Goal: Transaction & Acquisition: Purchase product/service

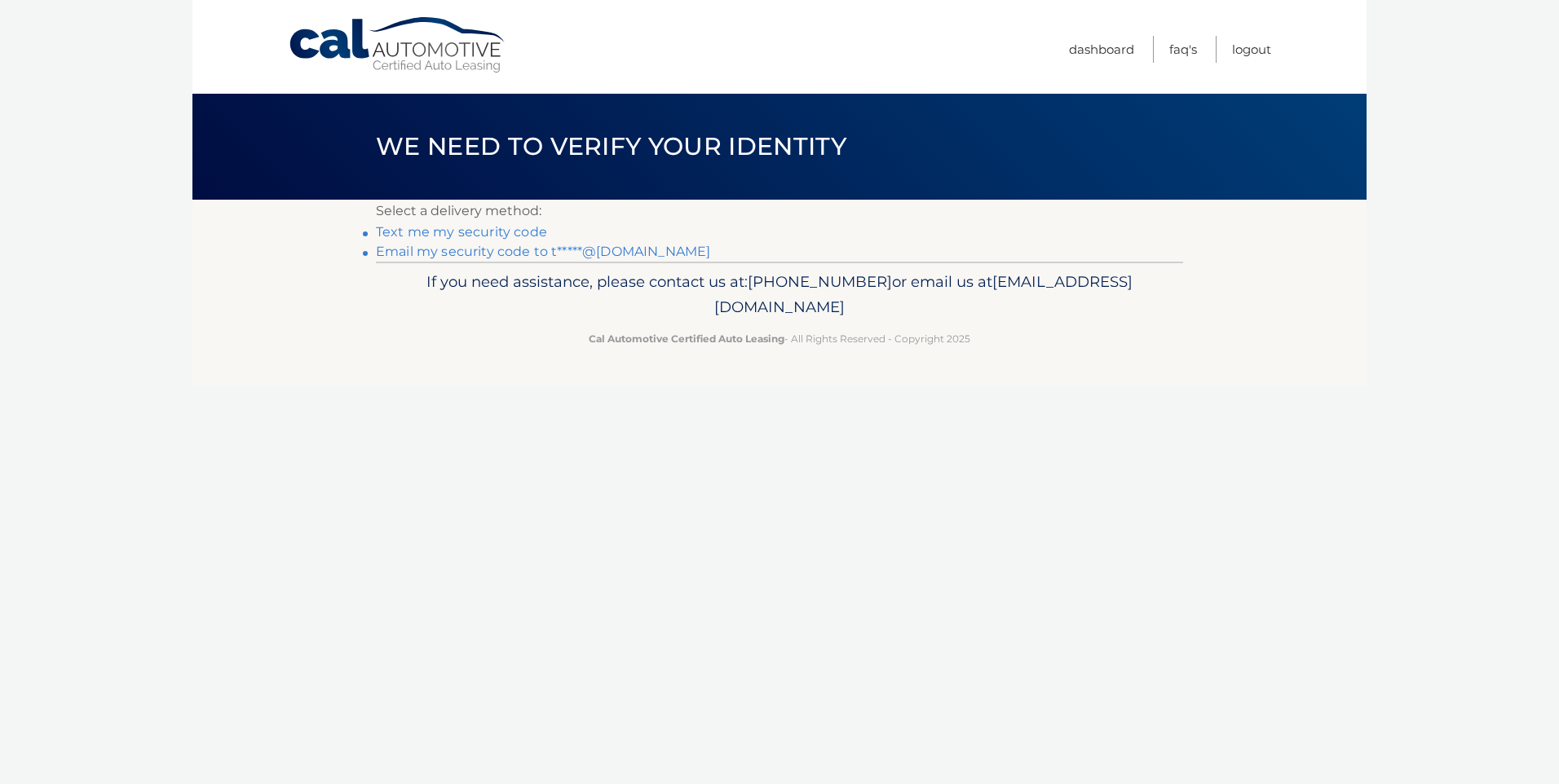
click at [415, 254] on link "Email my security code to t*****@aol.com" at bounding box center [543, 251] width 334 height 15
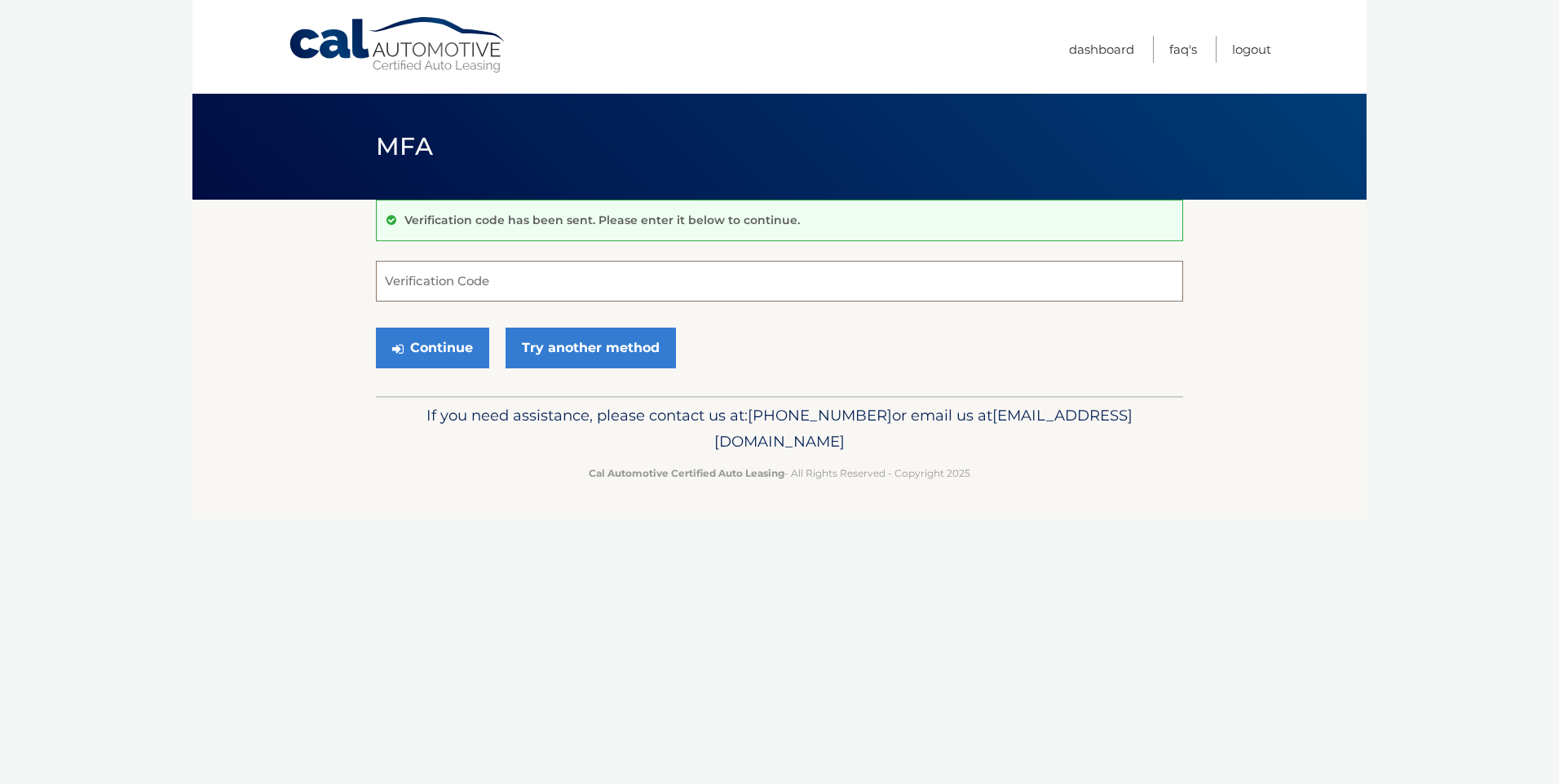
click at [424, 287] on input "Verification Code" at bounding box center [780, 281] width 807 height 41
type input "599961"
click at [438, 348] on button "Continue" at bounding box center [433, 347] width 114 height 41
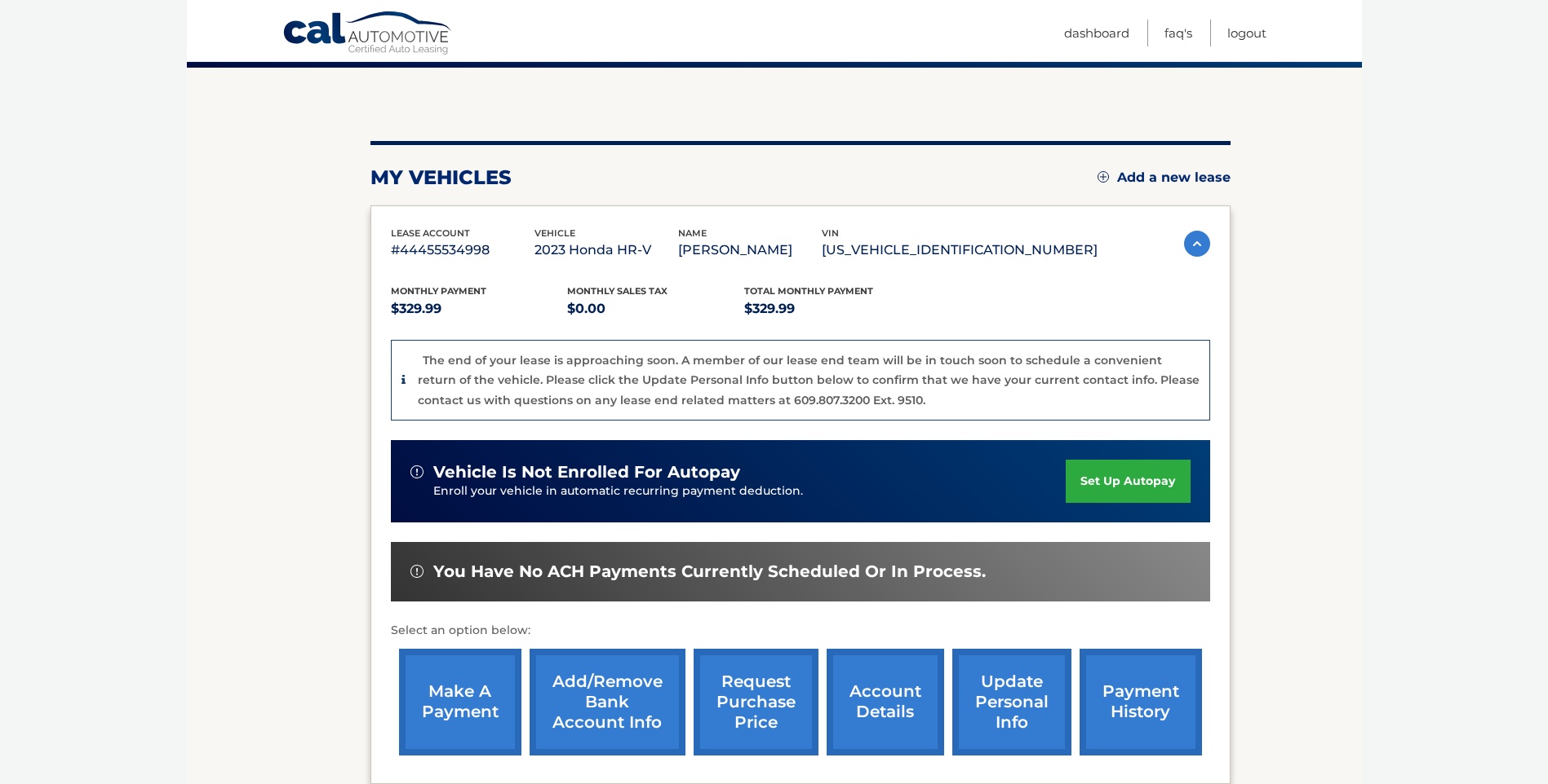
scroll to position [305, 0]
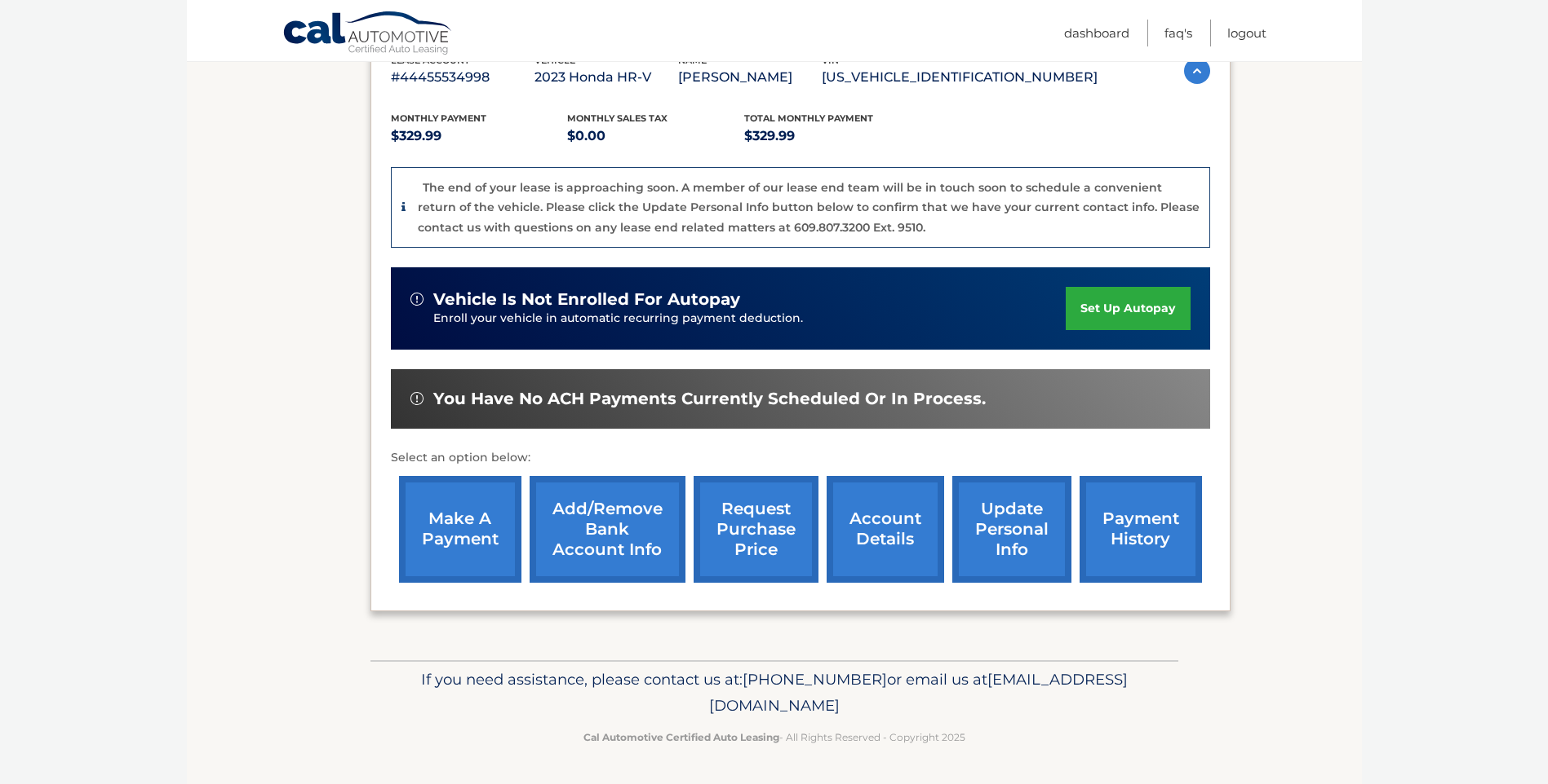
click at [467, 542] on link "make a payment" at bounding box center [459, 529] width 122 height 107
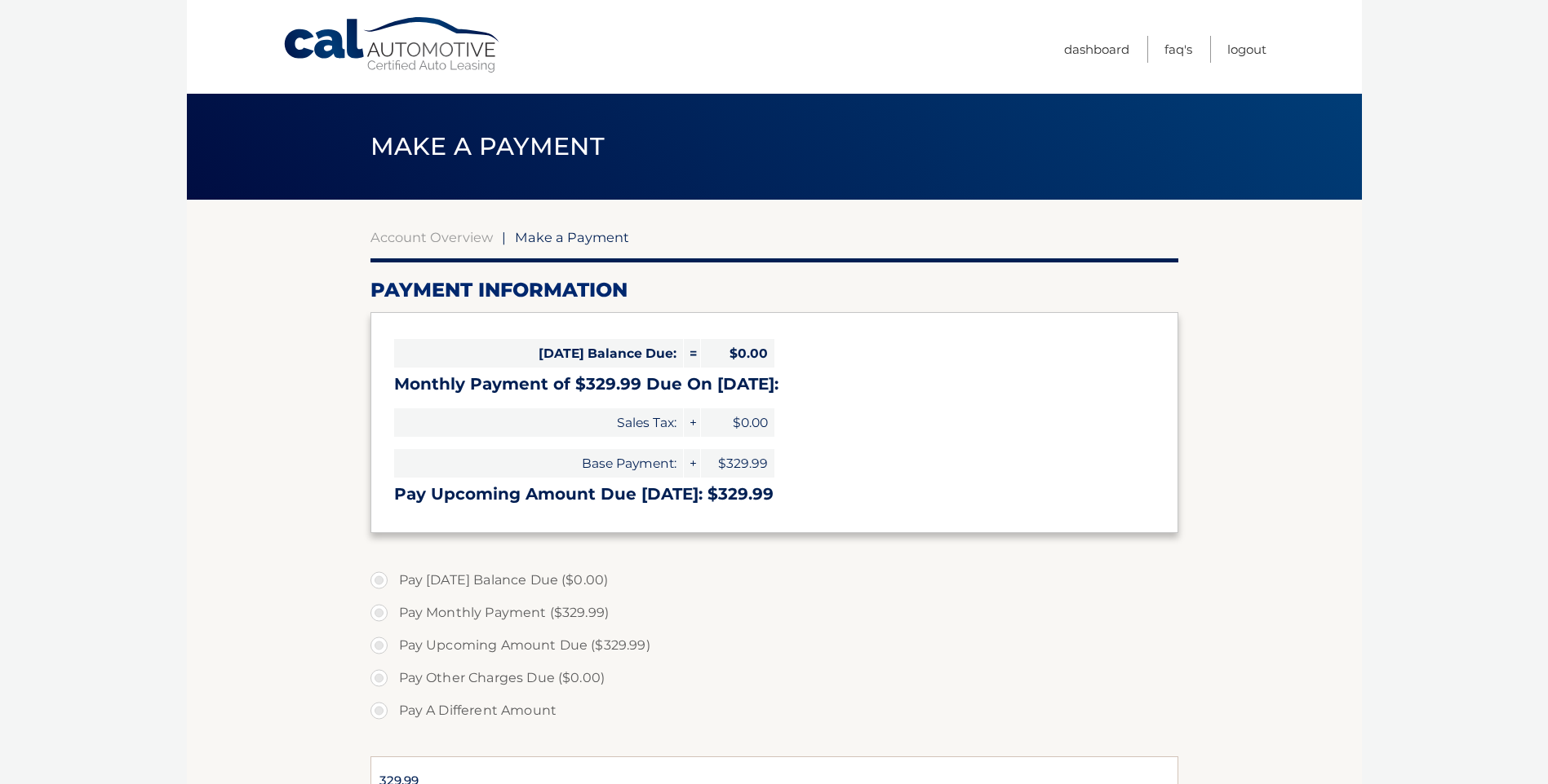
select select "ODkzM2VmZDYtNmNmNy00YzM1LTkzM2QtNDMwNGRhMDgxZjg5"
click at [379, 612] on label "Pay Monthly Payment ($329.99)" at bounding box center [774, 613] width 807 height 32
click at [379, 612] on input "Pay Monthly Payment ($329.99)" at bounding box center [385, 610] width 16 height 27
radio input "true"
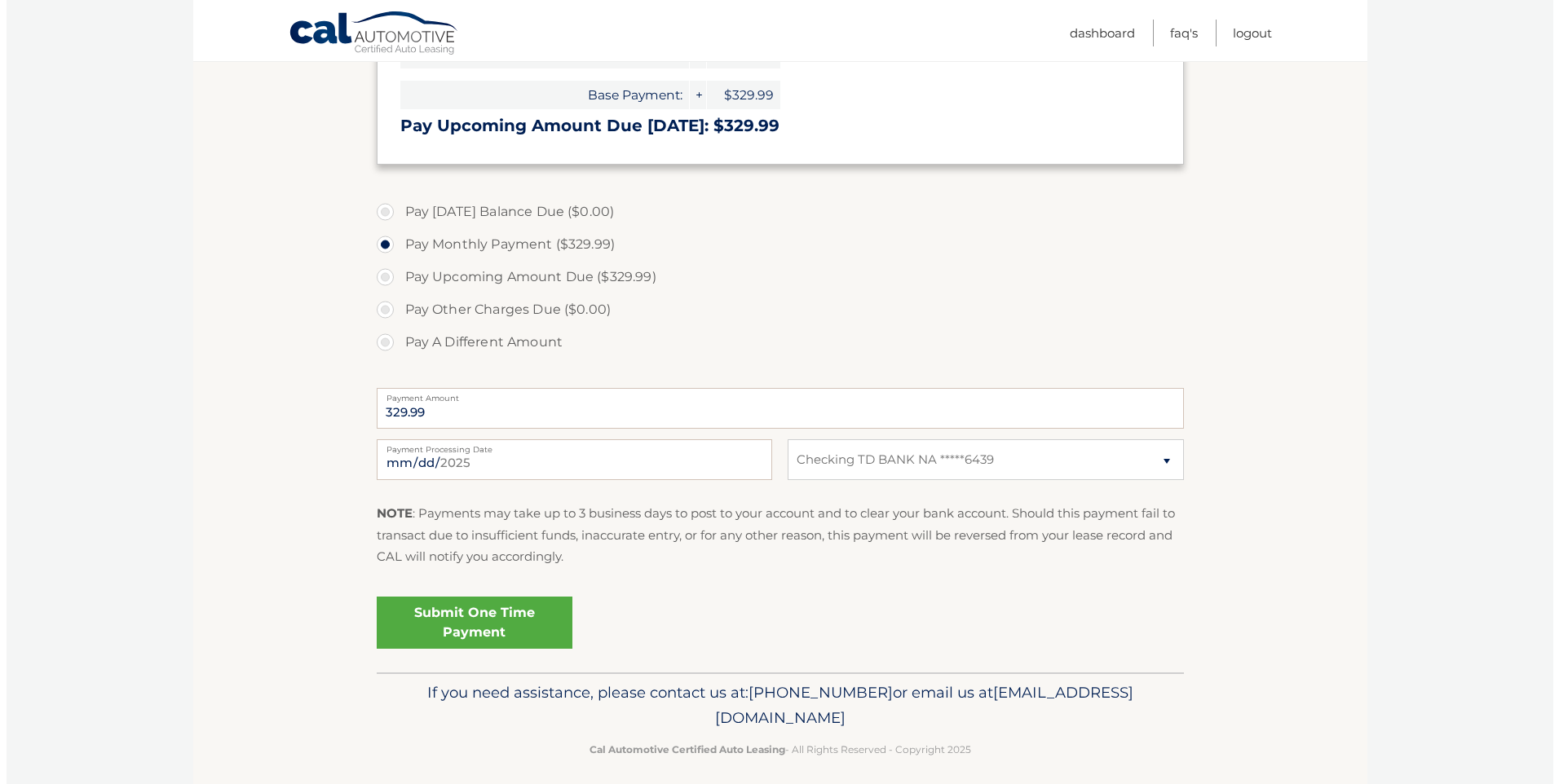
scroll to position [381, 0]
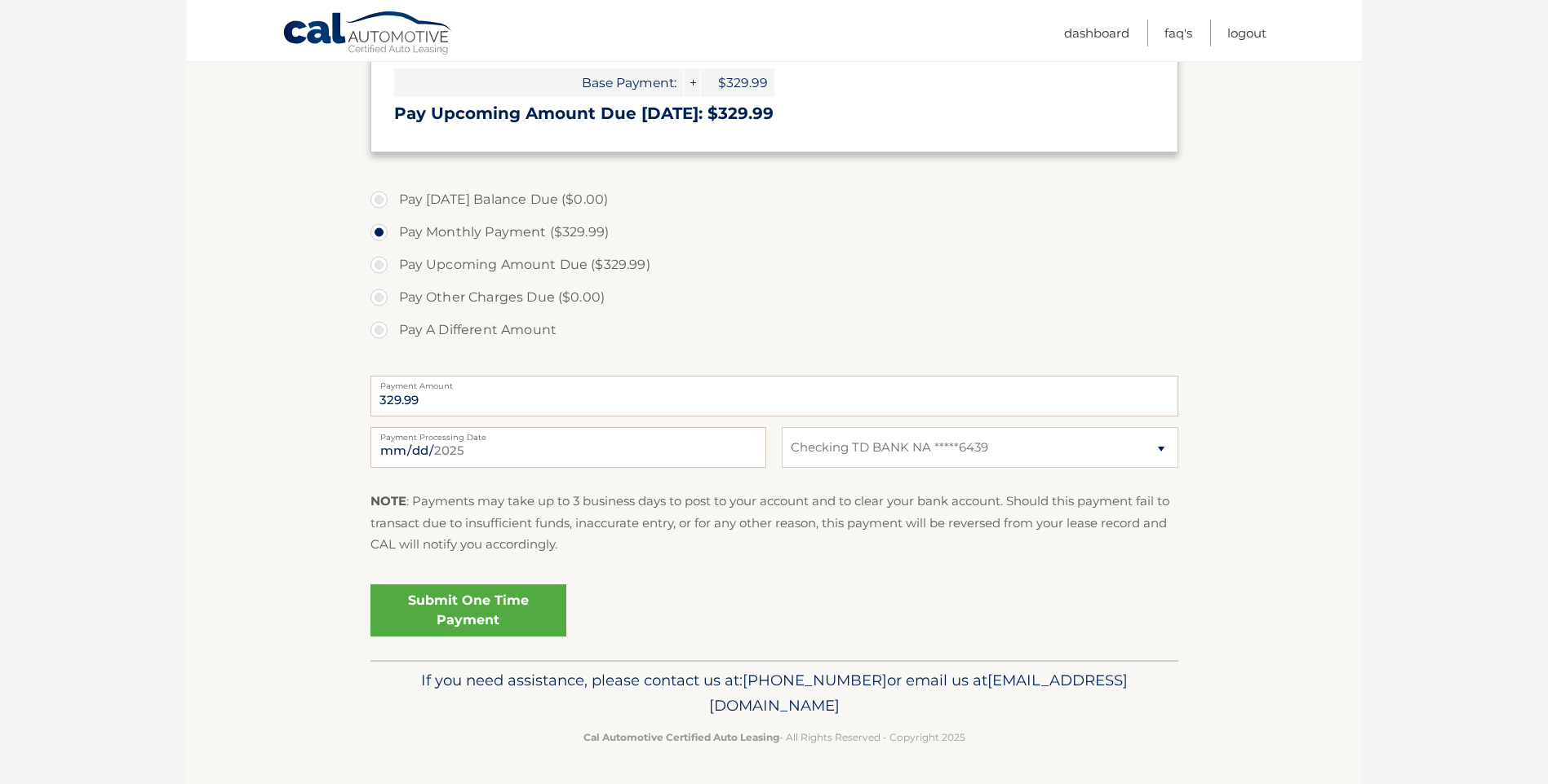
click at [502, 608] on link "Submit One Time Payment" at bounding box center [468, 610] width 196 height 52
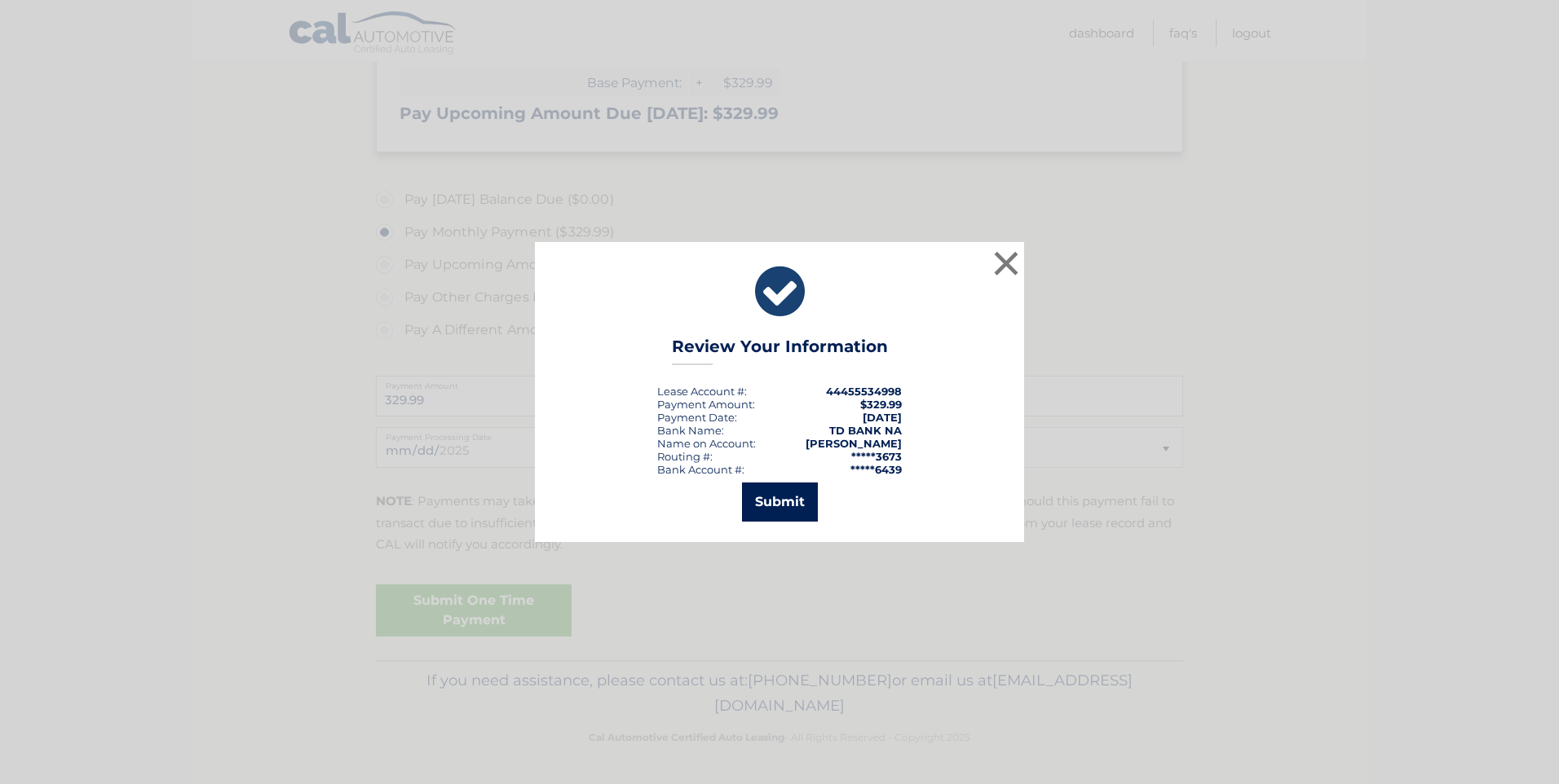
click at [782, 506] on button "Submit" at bounding box center [780, 502] width 76 height 39
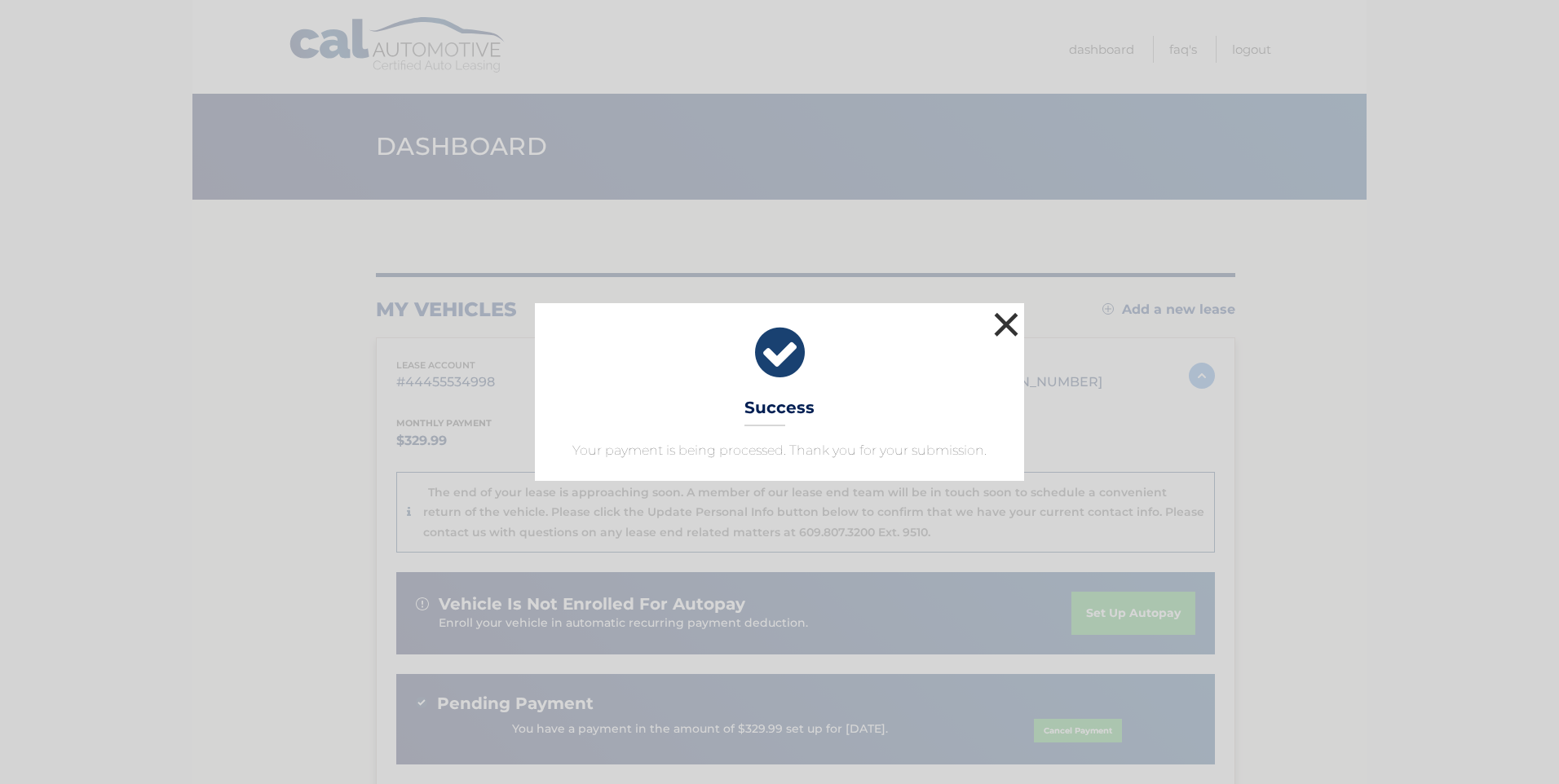
click at [1001, 320] on button "×" at bounding box center [1006, 324] width 32 height 32
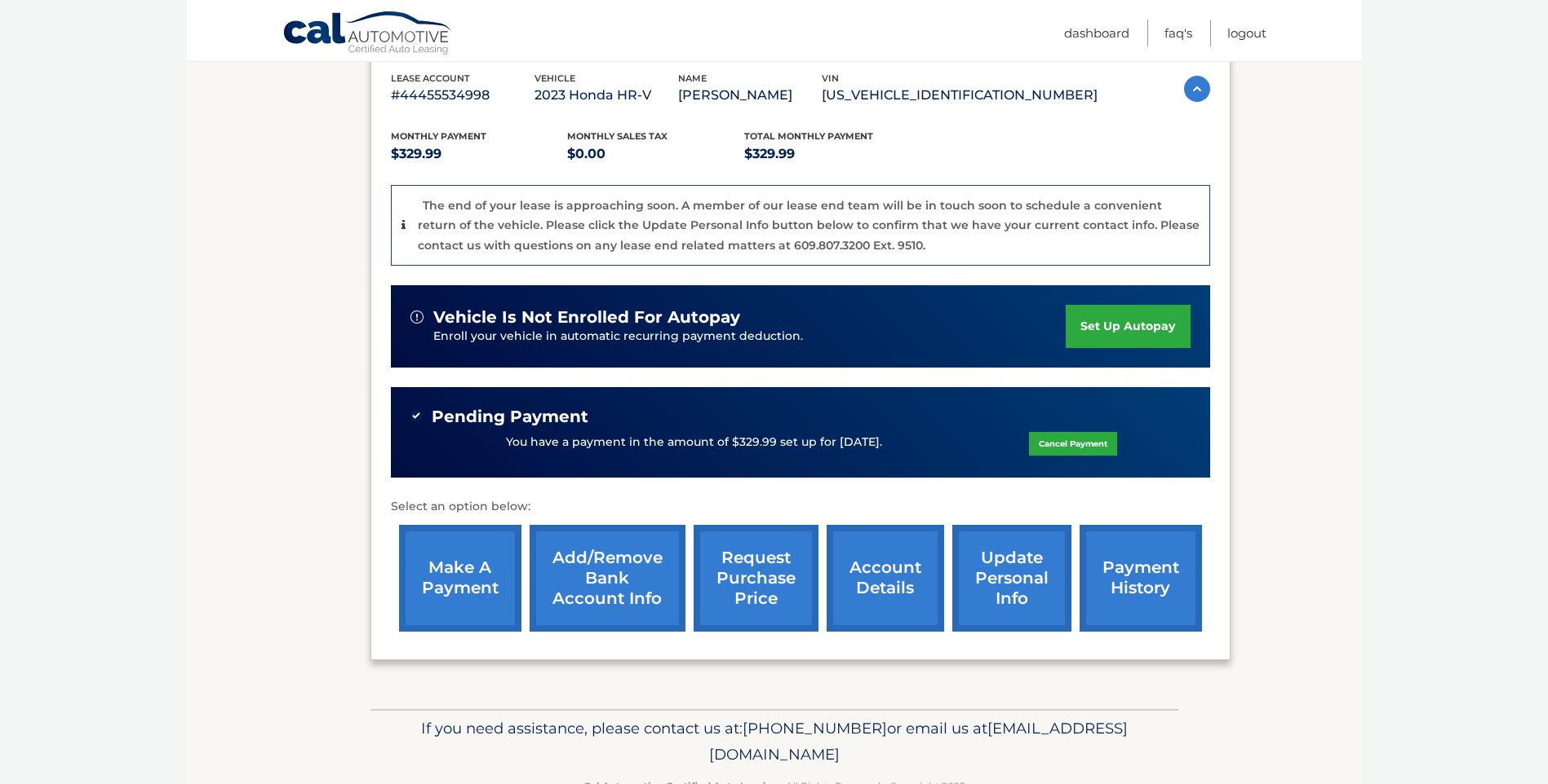
scroll to position [336, 0]
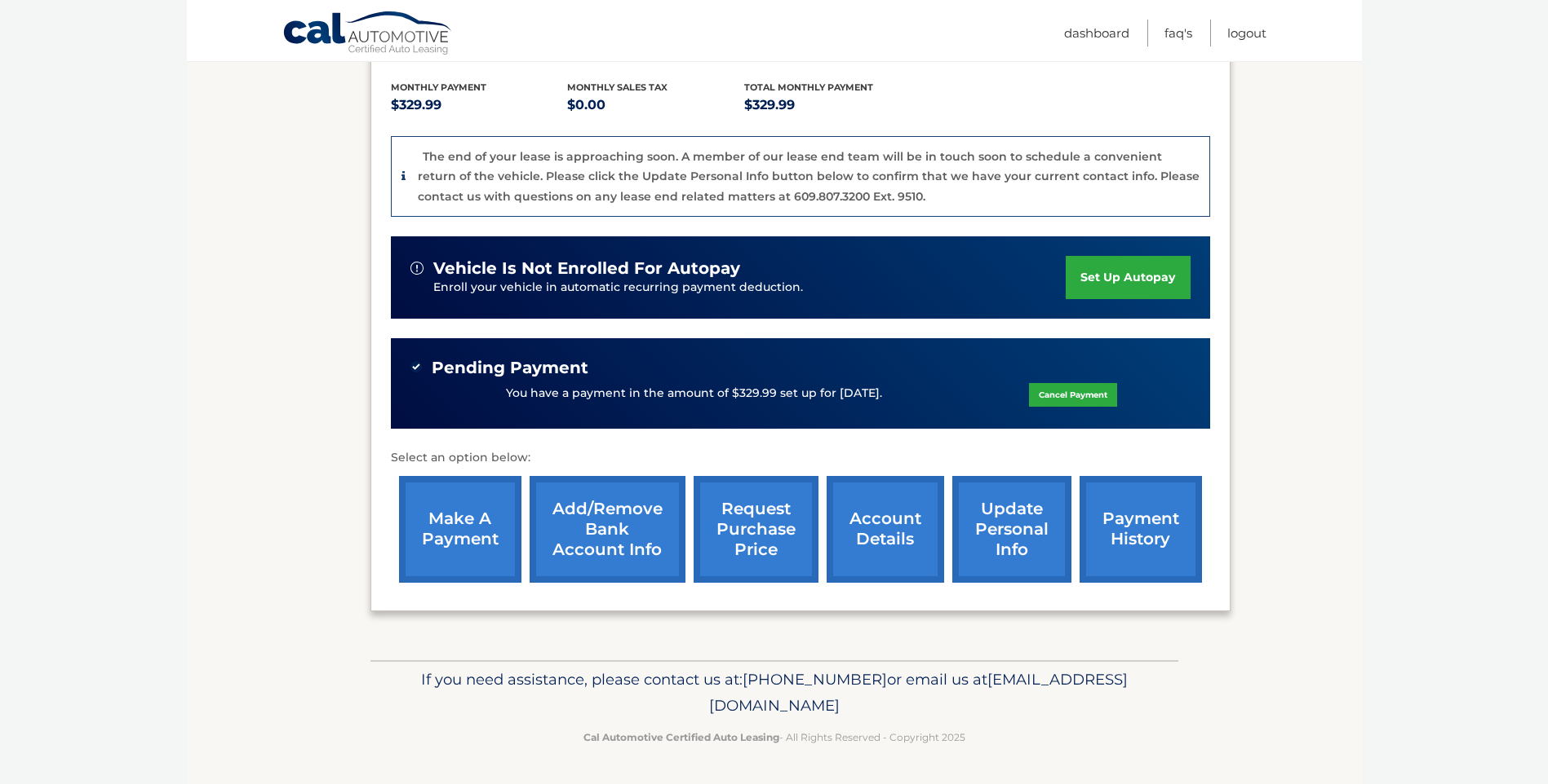
click at [1022, 534] on link "update personal info" at bounding box center [1012, 529] width 119 height 107
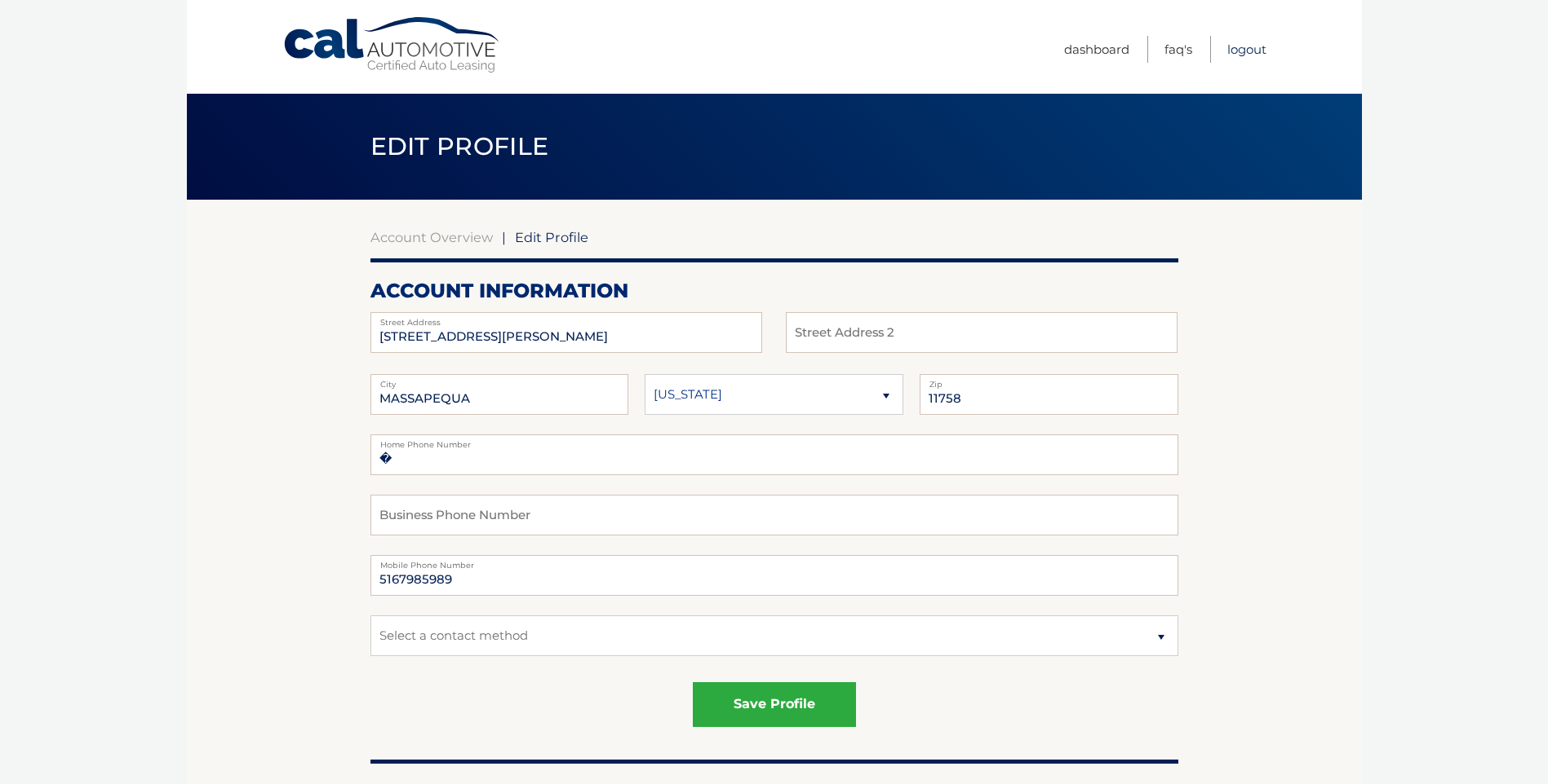
click at [1247, 44] on link "Logout" at bounding box center [1246, 49] width 39 height 27
